Goal: Task Accomplishment & Management: Manage account settings

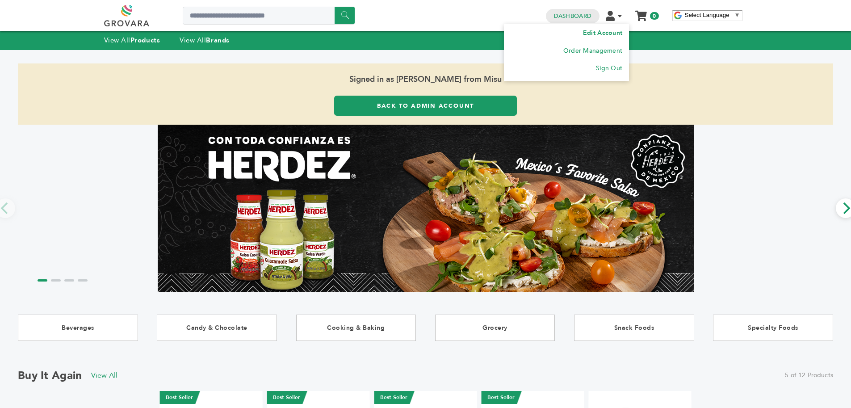
click at [615, 27] on li "Edit Account" at bounding box center [566, 33] width 112 height 18
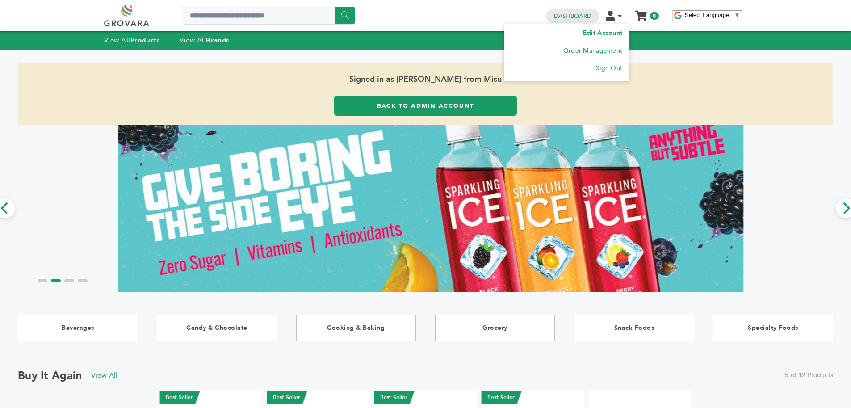
click at [613, 30] on link "Edit Account" at bounding box center [602, 33] width 39 height 8
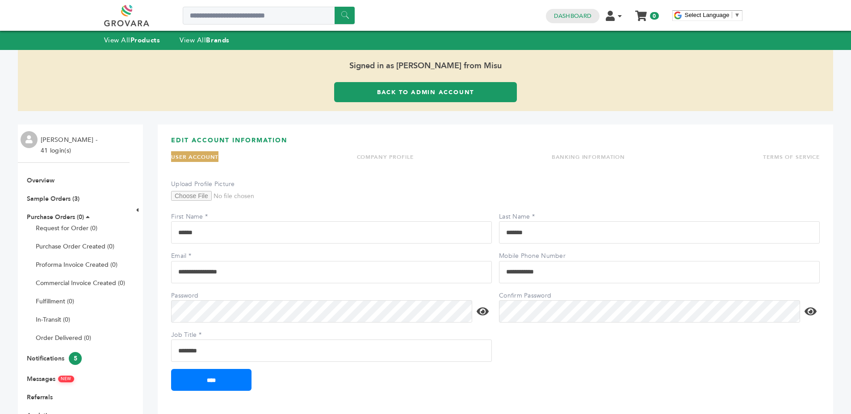
click at [771, 154] on link "TERMS OF SERVICE" at bounding box center [791, 157] width 57 height 7
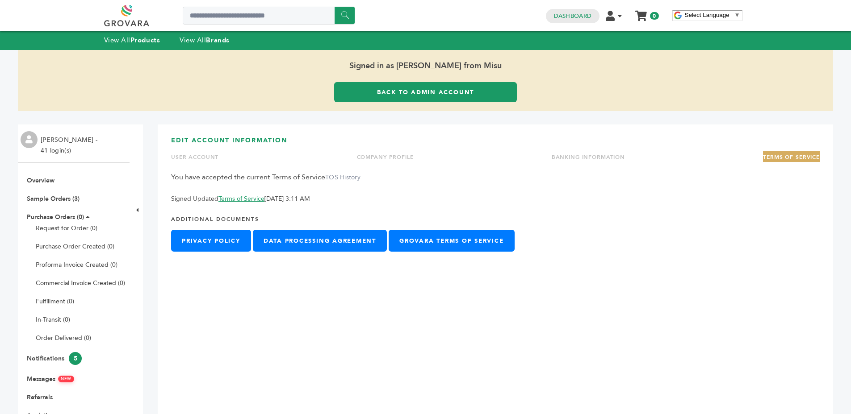
click at [291, 199] on p "Signed Updated Terms of Service 6/24/25, 3:11 AM" at bounding box center [495, 199] width 648 height 11
drag, startPoint x: 291, startPoint y: 199, endPoint x: 317, endPoint y: 199, distance: 26.8
click at [292, 199] on p "Signed Updated Terms of Service 6/24/25, 3:11 AM" at bounding box center [495, 199] width 648 height 11
click at [347, 199] on p "Signed Updated Terms of Service 6/24/25, 3:11 AM" at bounding box center [495, 199] width 648 height 11
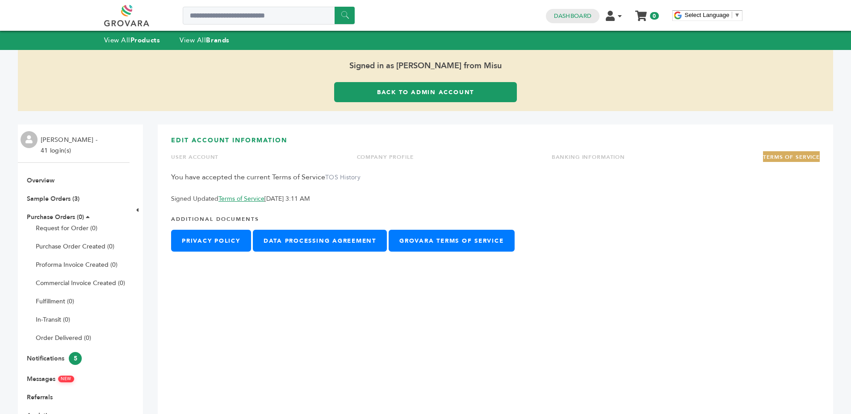
click at [347, 199] on p "Signed Updated Terms of Service 6/24/25, 3:11 AM" at bounding box center [495, 199] width 648 height 11
click at [366, 198] on p "Signed Updated Terms of Service 6/24/25, 3:11 AM" at bounding box center [495, 199] width 648 height 11
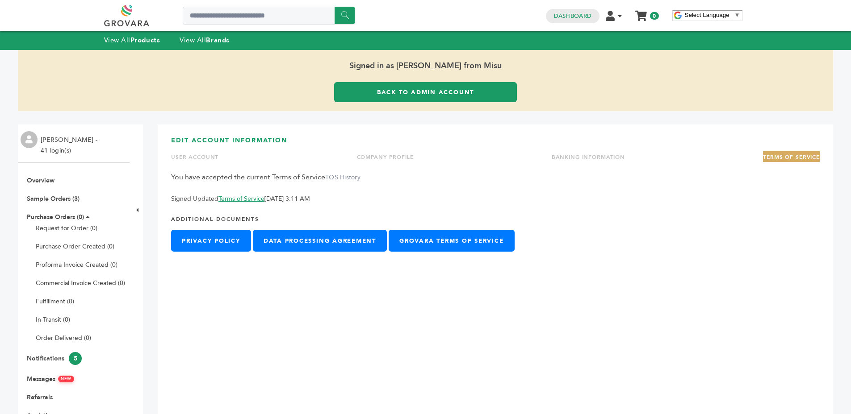
click at [366, 198] on p "Signed Updated Terms of Service 6/24/25, 3:11 AM" at bounding box center [495, 199] width 648 height 11
click at [374, 198] on p "Signed Updated Terms of Service 6/24/25, 3:11 AM" at bounding box center [495, 199] width 648 height 11
click at [334, 175] on label "TOS History" at bounding box center [342, 177] width 35 height 8
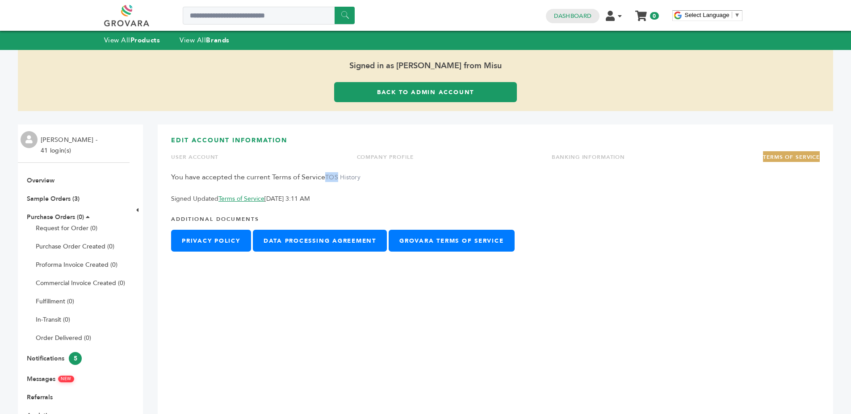
click at [283, 175] on div "You have accepted the current Terms of Service TOS History Signed Updated Terms…" at bounding box center [495, 188] width 648 height 32
click at [246, 173] on div "You have accepted the current Terms of Service TOS History Signed Updated Terms…" at bounding box center [495, 188] width 648 height 32
click at [288, 179] on div "You have accepted the current Terms of Service TOS History Signed Updated Terms…" at bounding box center [495, 188] width 648 height 32
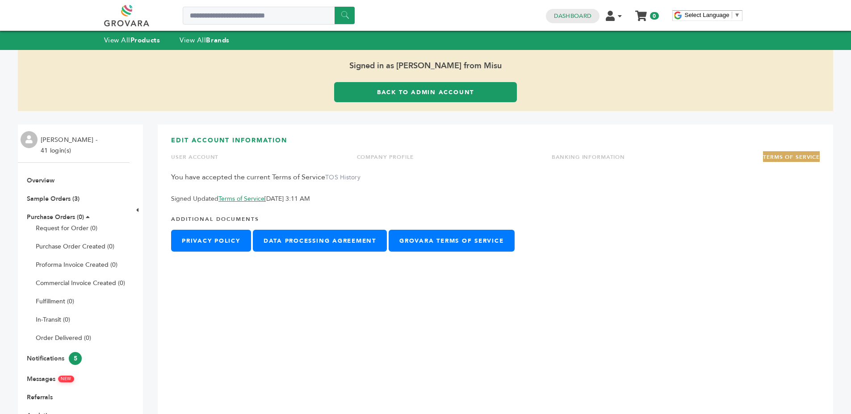
click at [288, 179] on div "You have accepted the current Terms of Service TOS History Signed Updated Terms…" at bounding box center [495, 188] width 648 height 32
click at [385, 180] on div "You have accepted the current Terms of Service TOS History Signed Updated Terms…" at bounding box center [495, 188] width 648 height 32
click at [340, 175] on label "TOS History" at bounding box center [342, 177] width 35 height 8
click at [400, 96] on link "Back to Admin Account" at bounding box center [425, 92] width 183 height 20
